Goal: Check status: Check status

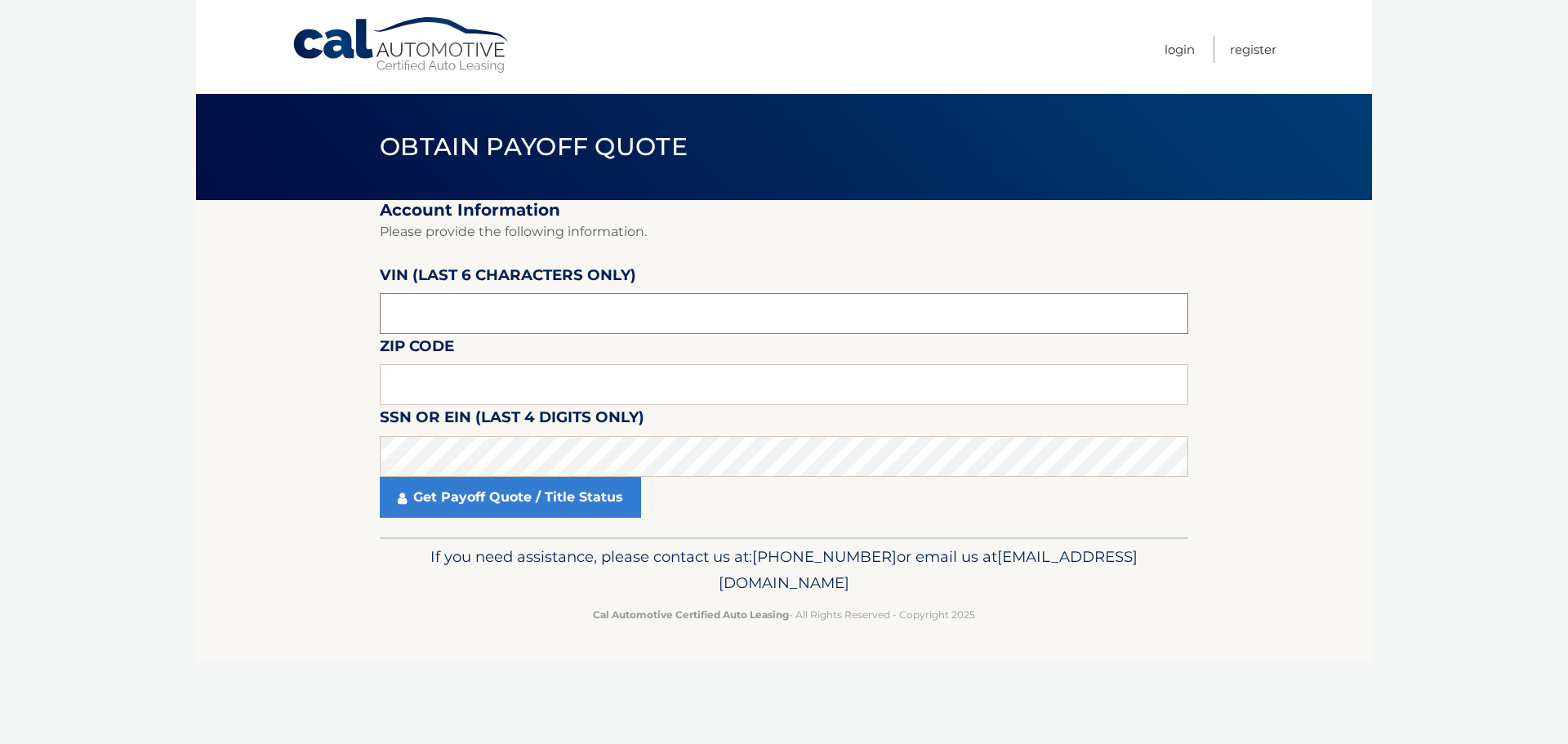
click at [448, 307] on input "text" at bounding box center [784, 314] width 809 height 41
click at [468, 311] on input "text" at bounding box center [784, 314] width 809 height 41
type input "164400"
click at [533, 396] on input "text" at bounding box center [784, 385] width 809 height 41
type input "11581"
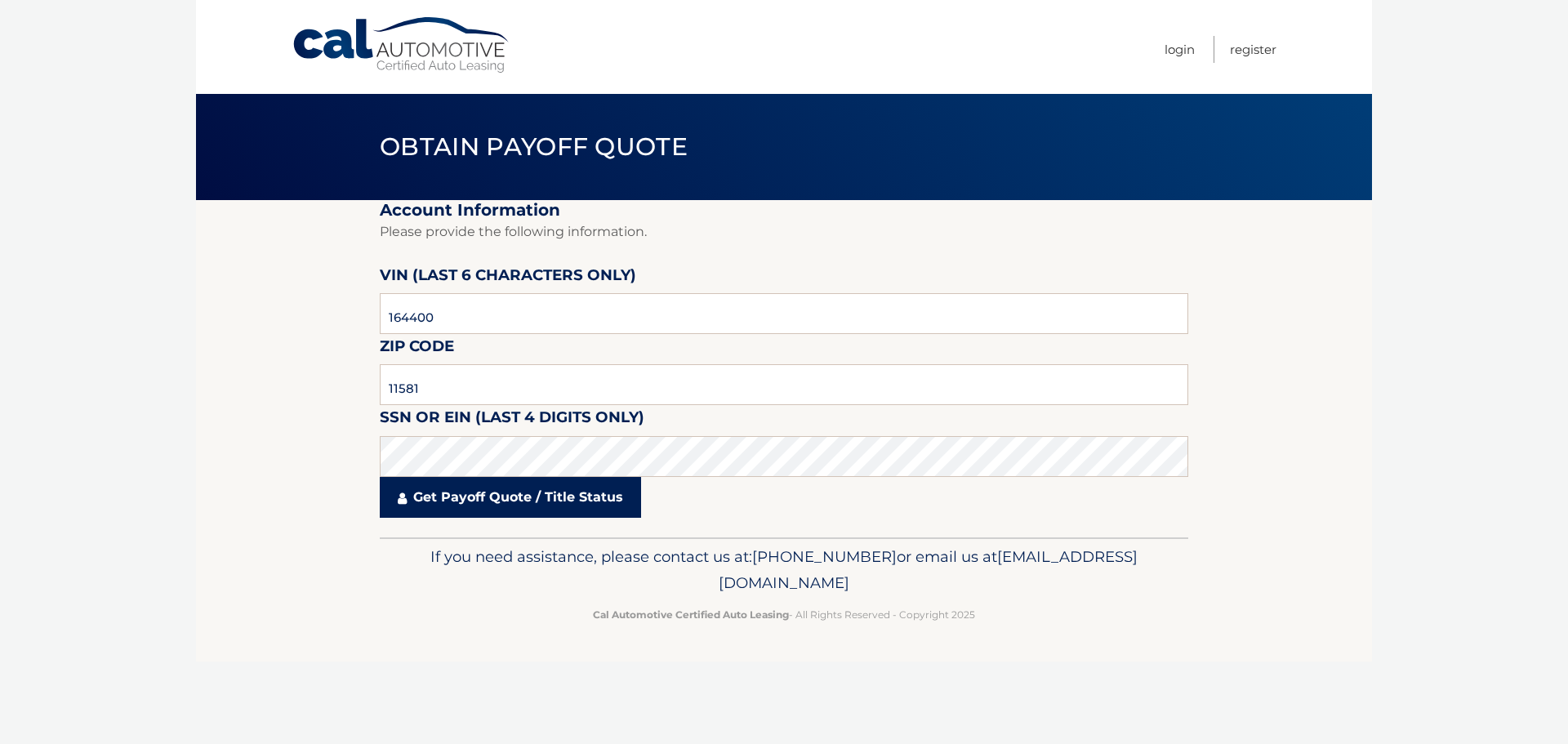
click at [553, 491] on link "Get Payoff Quote / Title Status" at bounding box center [510, 498] width 261 height 41
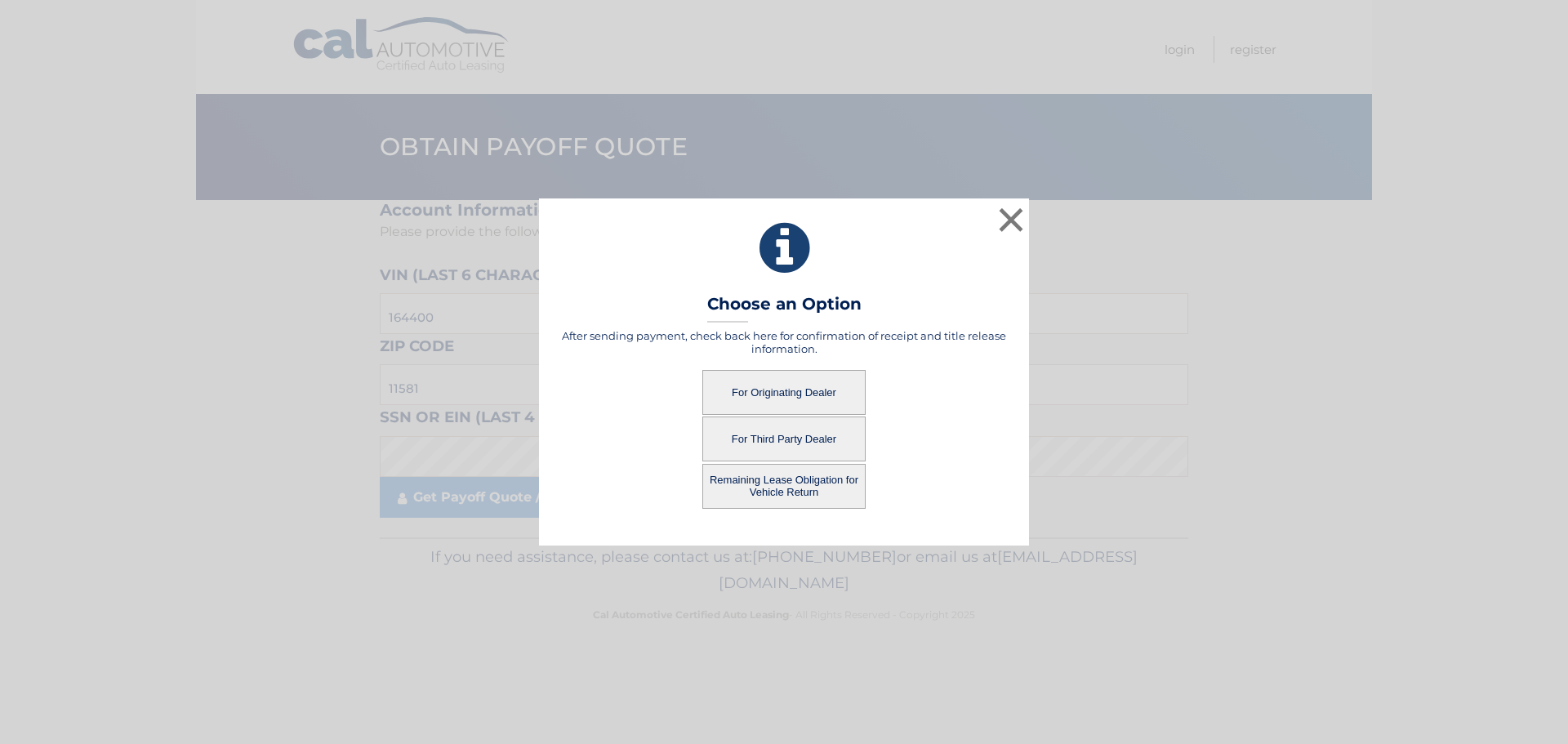
click at [772, 392] on button "For Originating Dealer" at bounding box center [784, 392] width 163 height 45
click at [776, 491] on button "Remaining Lease Obligation for Vehicle Return" at bounding box center [784, 486] width 163 height 45
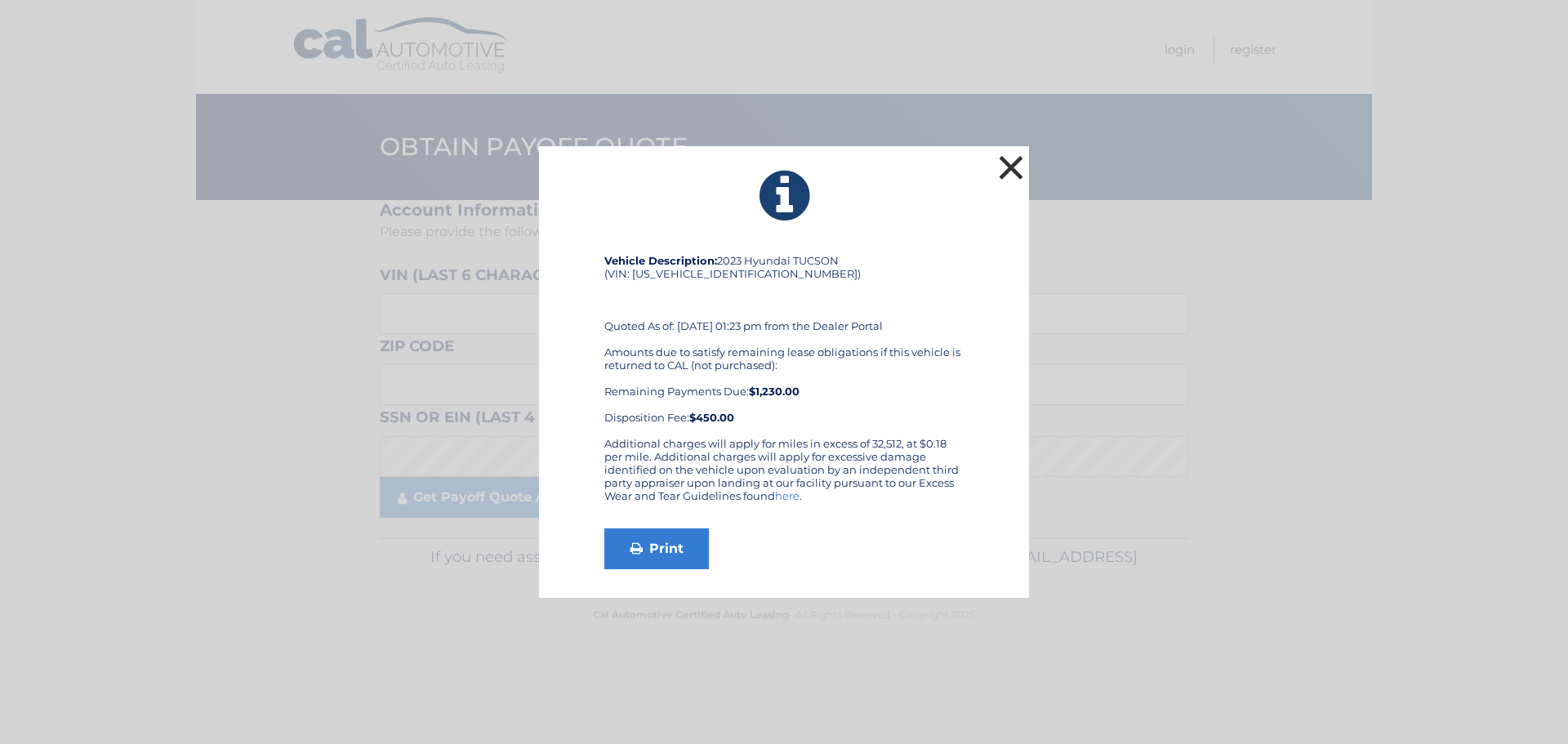
click at [1014, 161] on button "×" at bounding box center [1011, 167] width 33 height 33
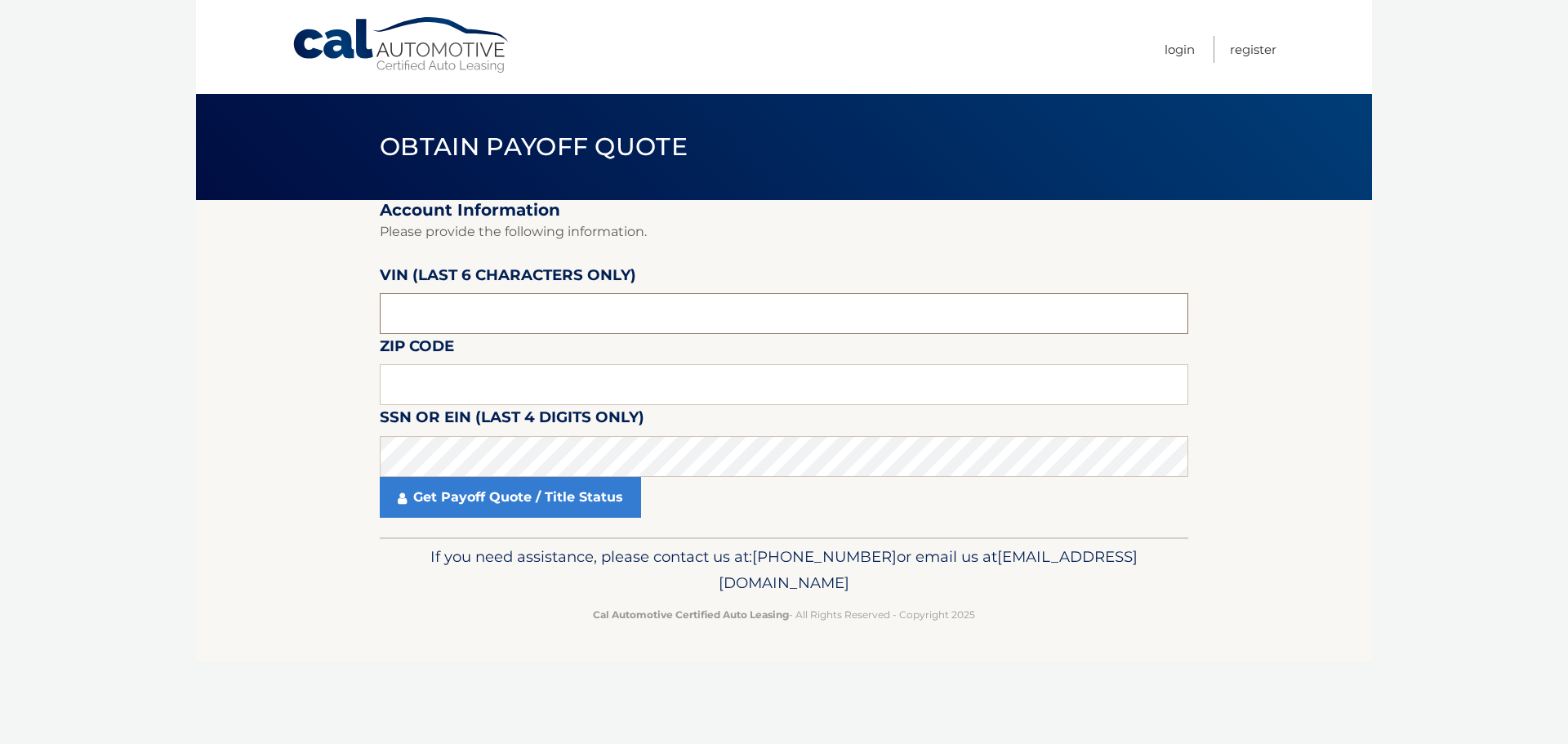
click at [516, 325] on input "text" at bounding box center [784, 314] width 809 height 41
drag, startPoint x: 507, startPoint y: 302, endPoint x: 498, endPoint y: 310, distance: 12.0
drag, startPoint x: 498, startPoint y: 310, endPoint x: 783, endPoint y: 384, distance: 294.5
click at [763, 387] on input "text" at bounding box center [784, 385] width 809 height 41
click at [422, 372] on input "text" at bounding box center [784, 385] width 809 height 41
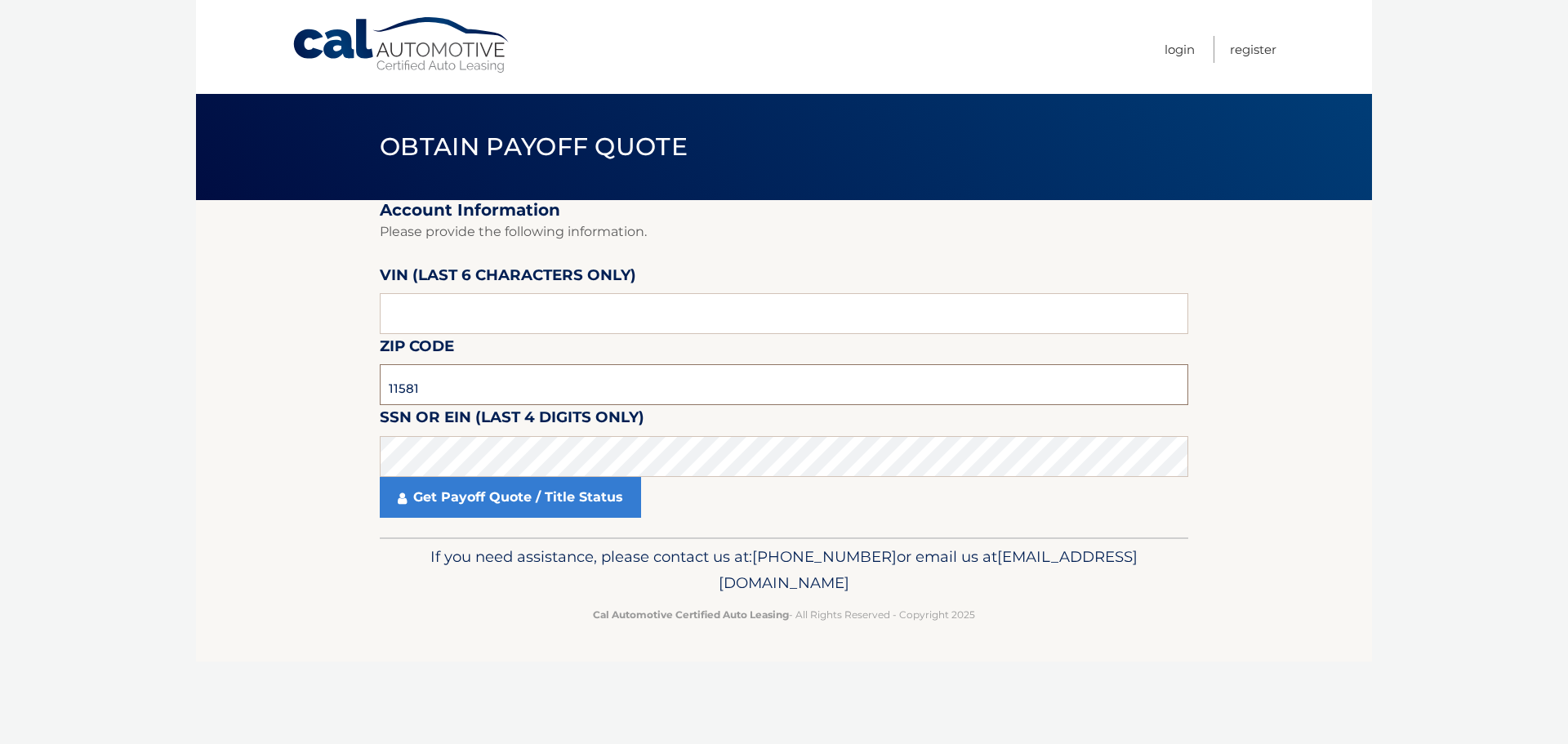
type input "11581"
click at [646, 306] on input "text" at bounding box center [784, 314] width 809 height 41
type input "164400"
click button "For Originating Dealer" at bounding box center [0, 0] width 0 height 0
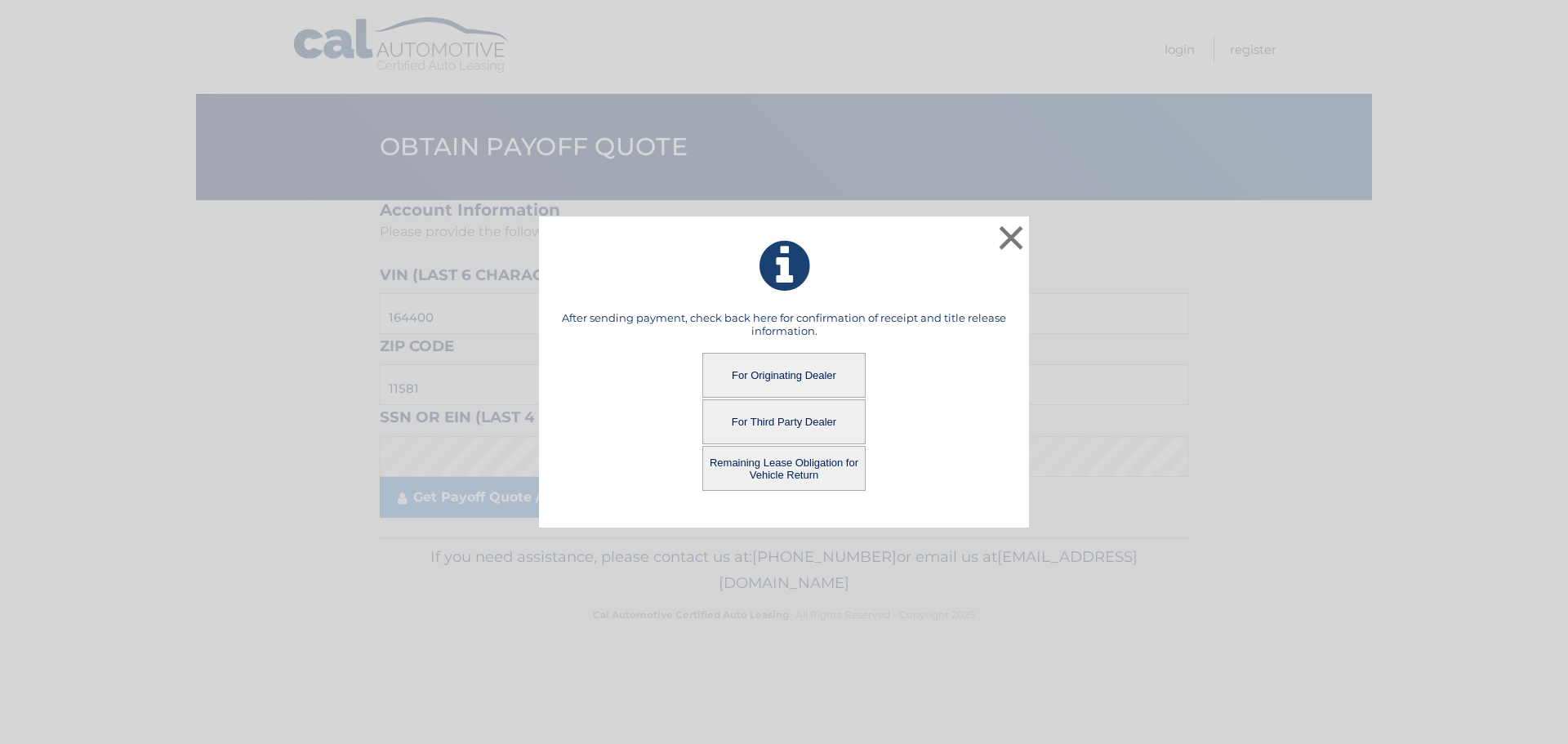
click at [739, 367] on button "For Originating Dealer" at bounding box center [784, 375] width 163 height 45
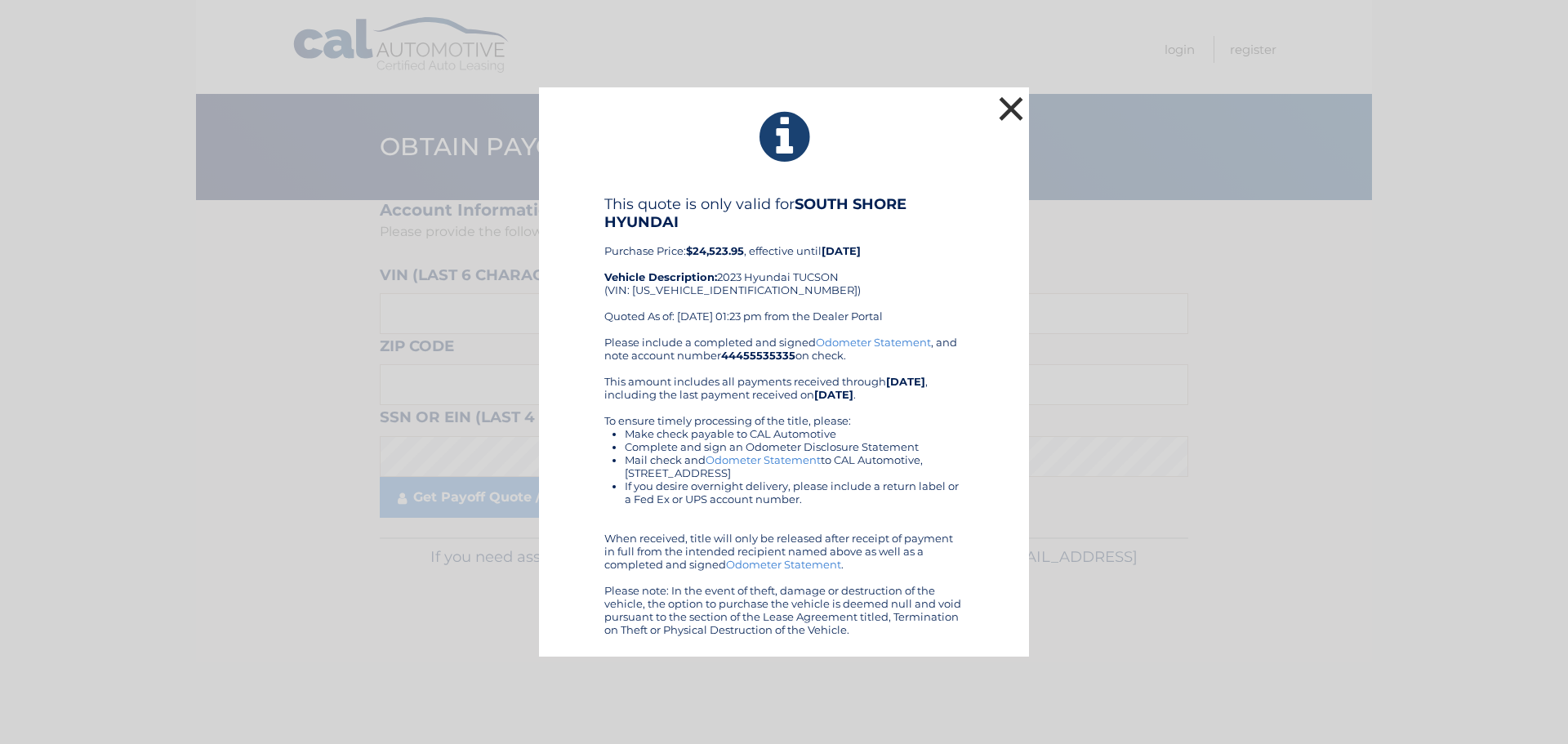
click at [997, 107] on button "×" at bounding box center [1011, 109] width 33 height 33
